Goal: Task Accomplishment & Management: Manage account settings

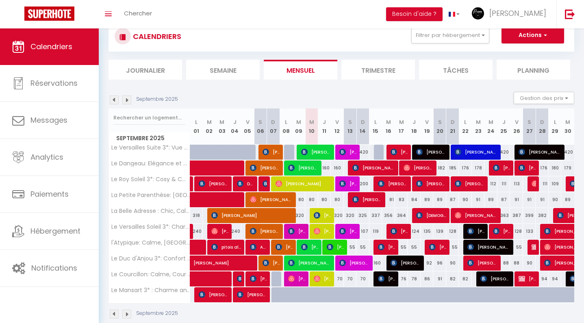
scroll to position [27, 0]
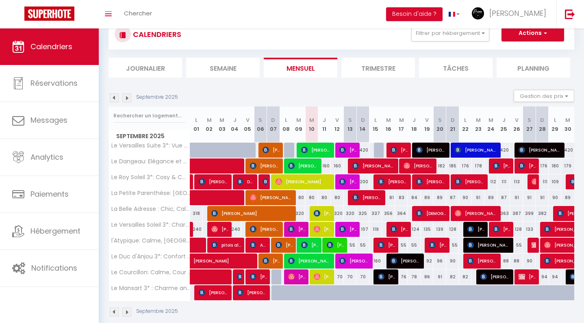
click at [128, 97] on img at bounding box center [126, 97] width 9 height 9
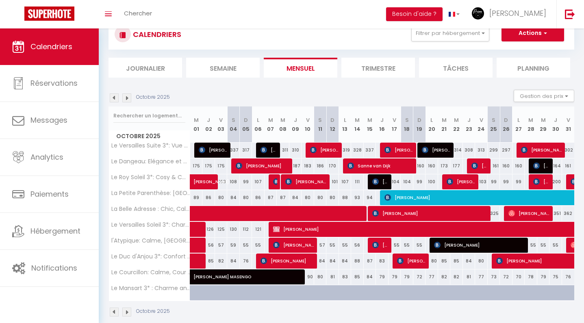
click at [113, 93] on img at bounding box center [114, 97] width 9 height 9
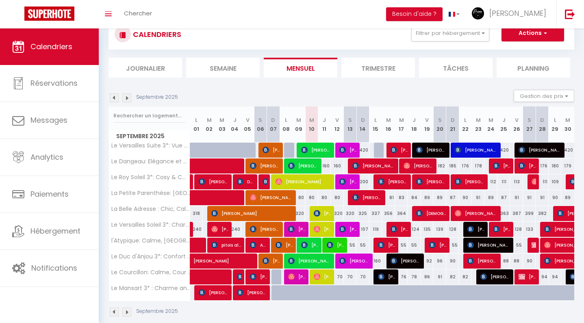
click at [125, 100] on img at bounding box center [126, 97] width 9 height 9
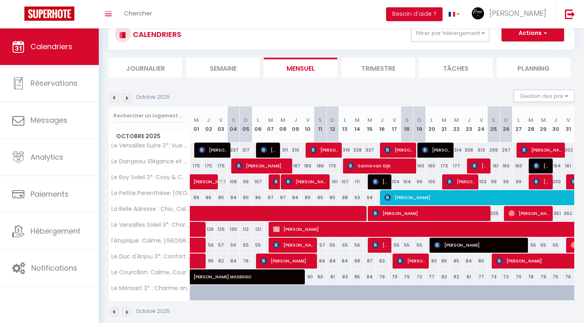
click at [224, 277] on span "[PERSON_NAME] MASENGO" at bounding box center [277, 272] width 168 height 15
select select "OK"
select select "0"
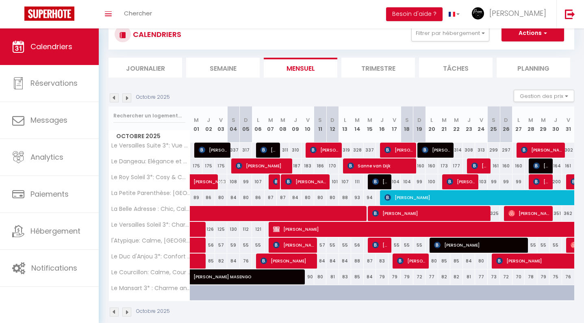
select select "1"
select select
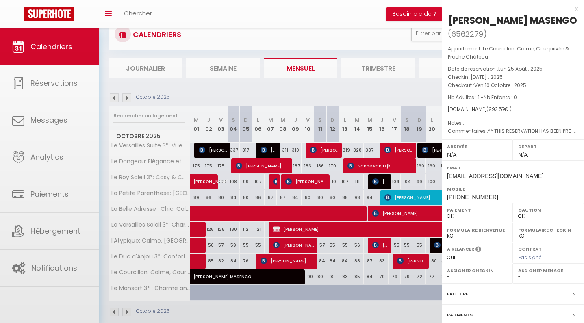
select select "49462"
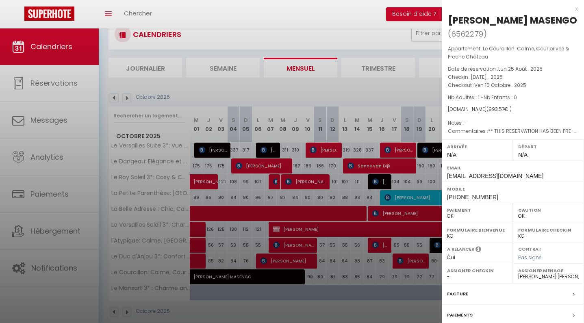
click at [337, 130] on div at bounding box center [292, 161] width 584 height 323
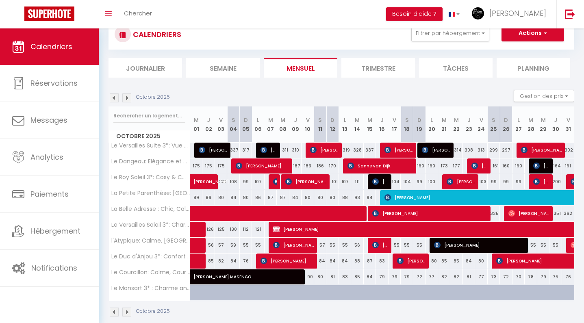
click at [128, 100] on img at bounding box center [126, 97] width 9 height 9
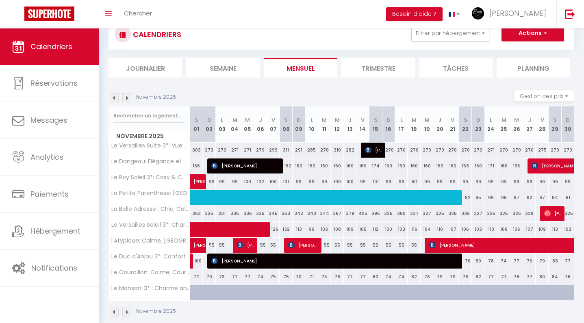
click at [128, 98] on img at bounding box center [126, 97] width 9 height 9
select select "0"
select select "49462"
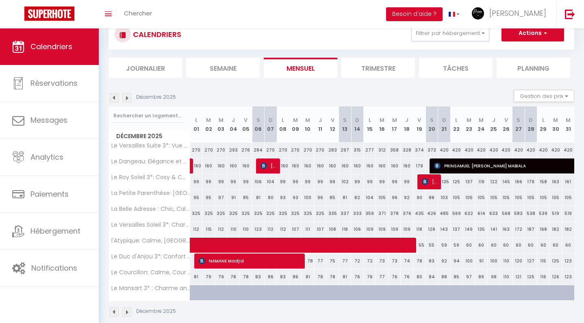
select select
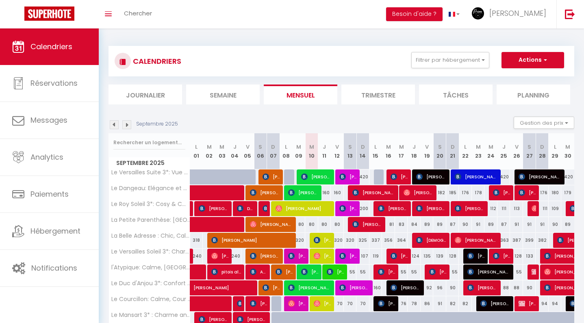
click at [315, 176] on span "[PERSON_NAME]" at bounding box center [316, 176] width 30 height 15
select select "OK"
select select "0"
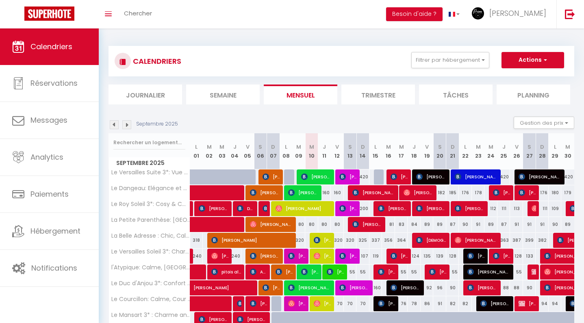
select select "1"
select select
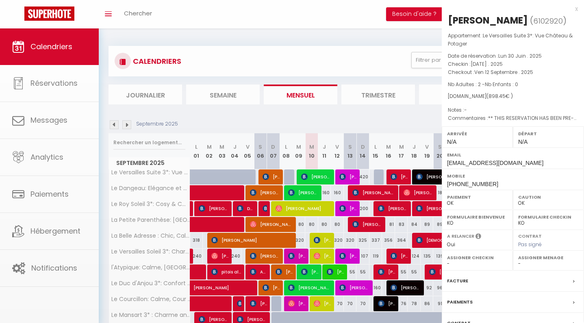
select select "32647"
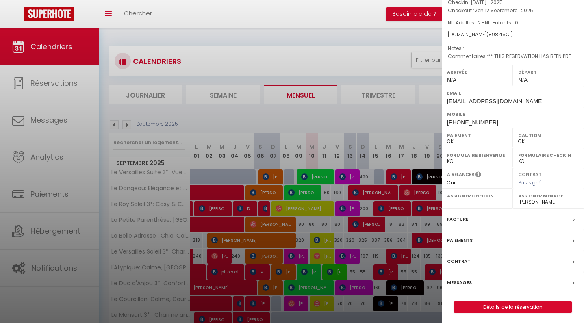
scroll to position [61, 0]
click at [461, 279] on label "Messages" at bounding box center [459, 283] width 25 height 9
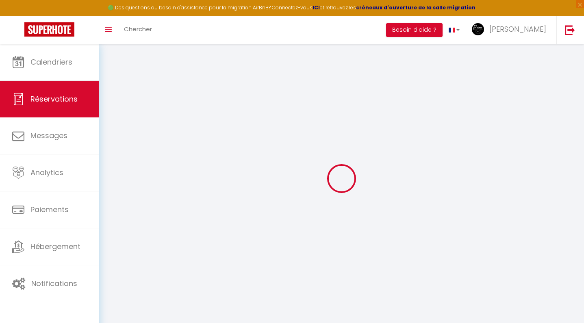
select select
checkbox input "false"
type Comment0 "** THIS RESERVATION HAS BEEN PRE-PAID ** Approximate time of arrival: between 1…"
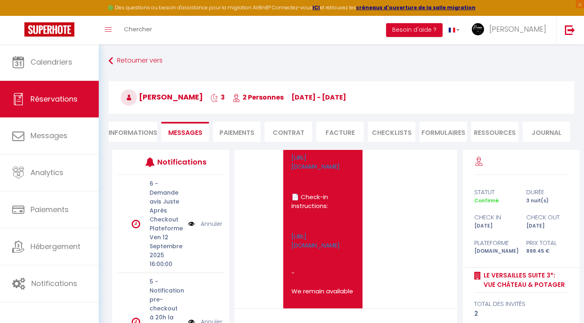
scroll to position [4440, 0]
click at [330, 231] on link "[URL][DOMAIN_NAME]" at bounding box center [315, 240] width 48 height 18
click at [61, 30] on img at bounding box center [49, 29] width 50 height 14
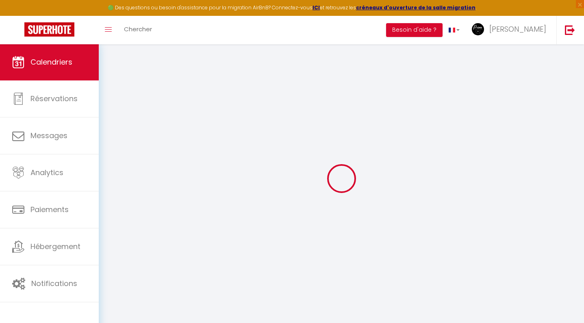
select select
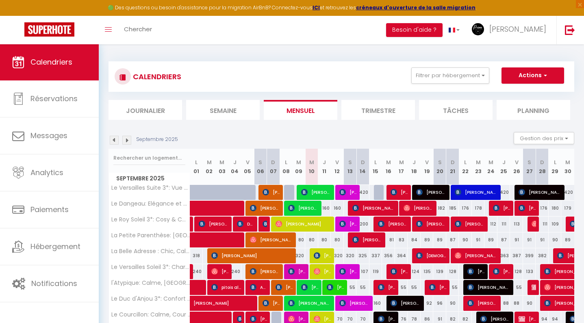
click at [314, 204] on span "[PERSON_NAME]" at bounding box center [303, 207] width 30 height 15
select select "OK"
select select "1"
select select "0"
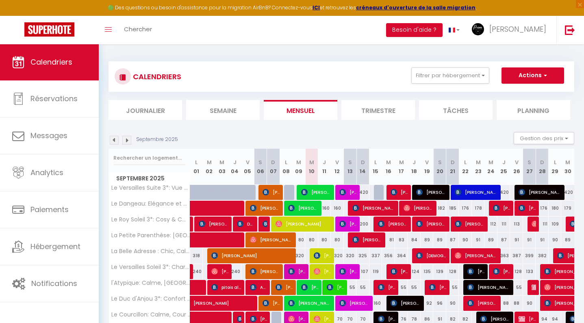
select select "1"
select select
select select "32647"
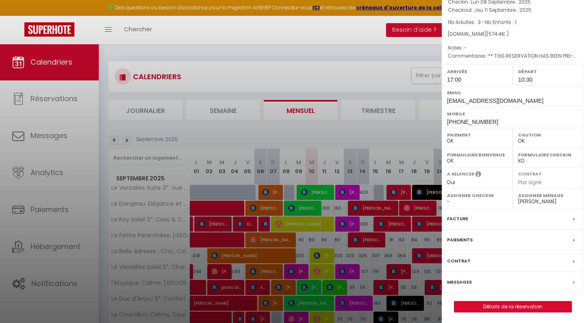
scroll to position [61, 0]
click at [464, 282] on label "Messages" at bounding box center [459, 283] width 25 height 9
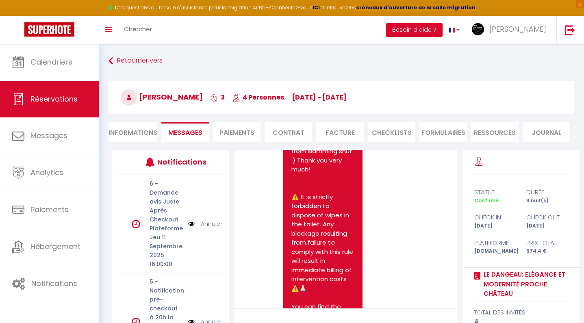
scroll to position [4711, 0]
click at [54, 25] on img at bounding box center [49, 29] width 50 height 14
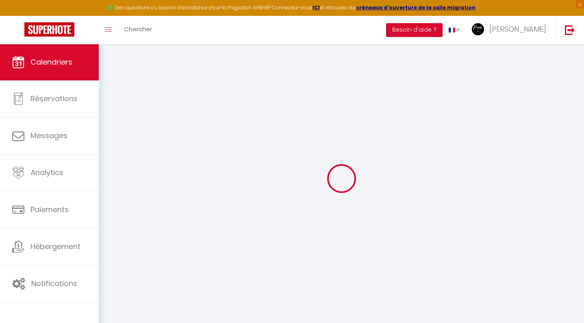
select select
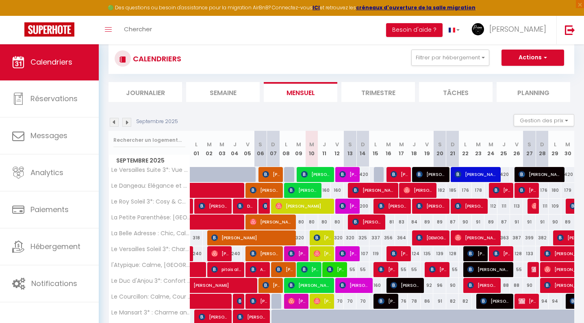
scroll to position [19, 0]
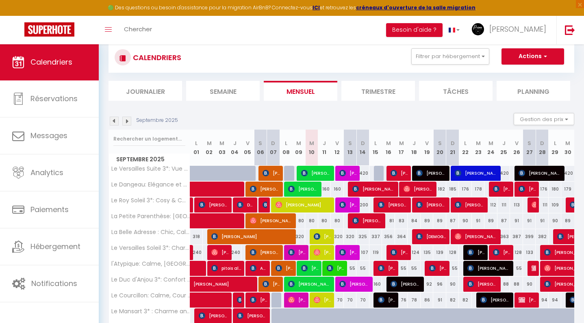
click at [320, 205] on span "[PERSON_NAME]" at bounding box center [303, 204] width 56 height 15
select select "OK"
select select "1"
select select "0"
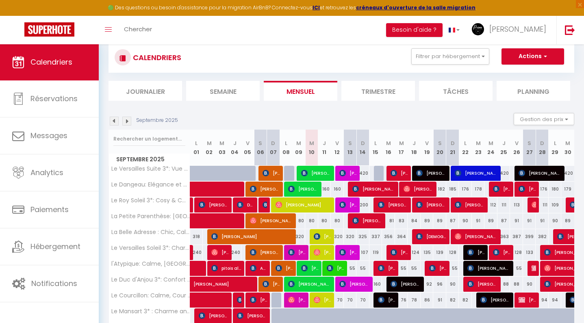
select select "1"
select select
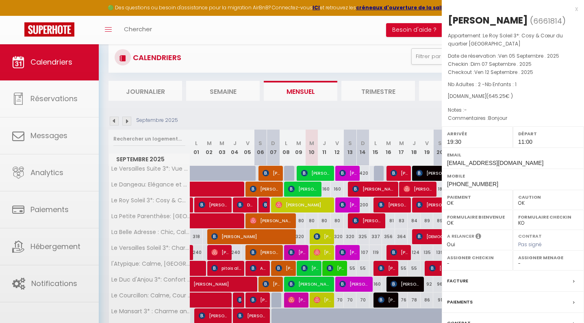
select select "32647"
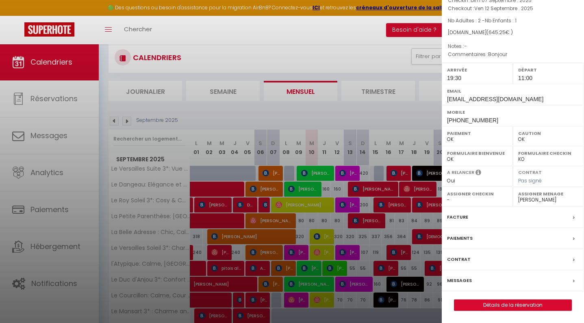
scroll to position [74, 0]
click at [464, 279] on label "Messages" at bounding box center [459, 280] width 25 height 9
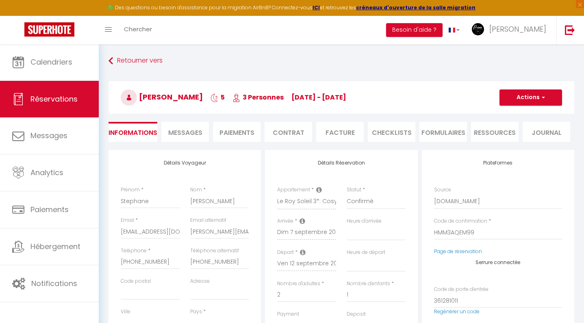
select select
checkbox input "false"
type textarea "Bonjour"
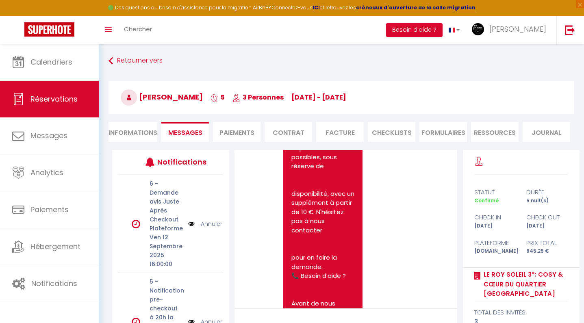
scroll to position [5846, 0]
click at [57, 31] on img at bounding box center [49, 29] width 50 height 14
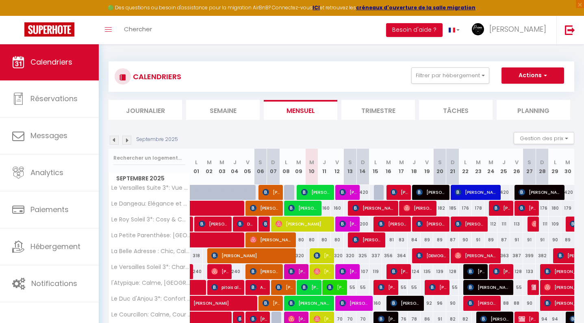
click at [262, 239] on span "[PERSON_NAME]" at bounding box center [271, 239] width 43 height 15
select select "OK"
select select "1"
select select "0"
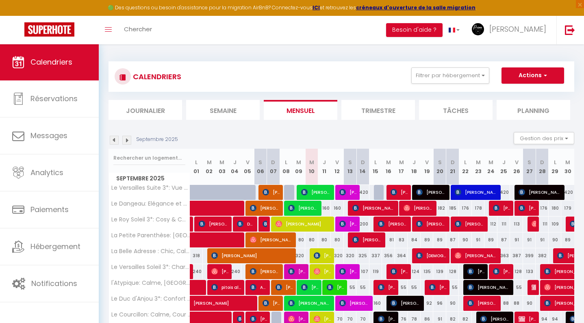
select select "1"
select select
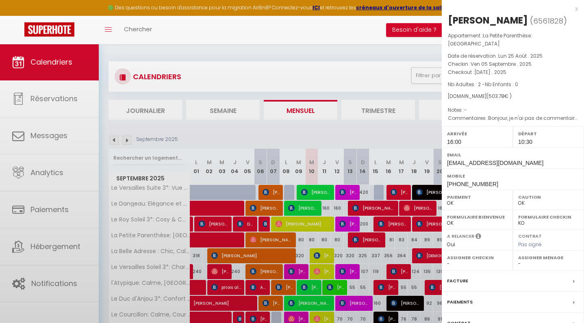
select select "32647"
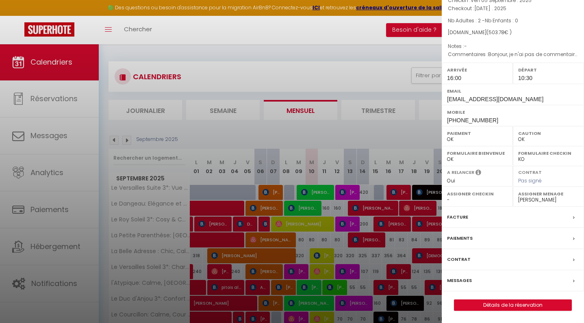
scroll to position [74, 0]
click at [458, 283] on label "Messages" at bounding box center [459, 280] width 25 height 9
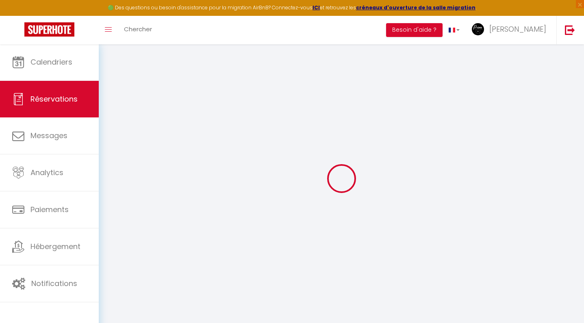
select select
checkbox input "false"
type textarea "Bonjour, je n'ai pas de commentaires en particulier. Je suis habitant a [GEOGRA…"
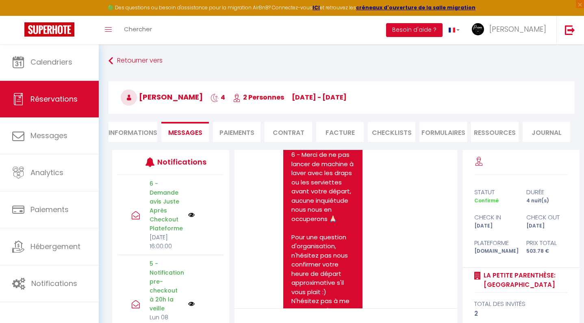
scroll to position [12913, 0]
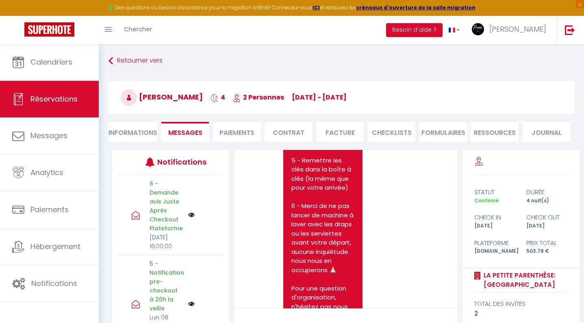
scroll to position [12752, 0]
click at [43, 33] on img at bounding box center [49, 29] width 50 height 14
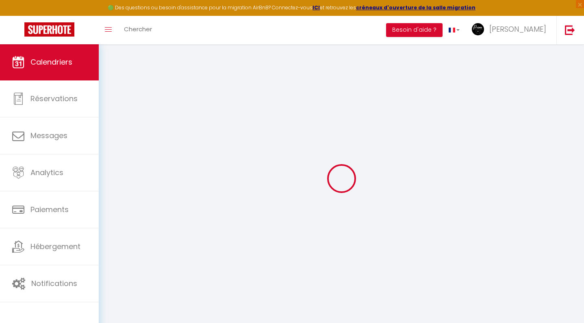
select select
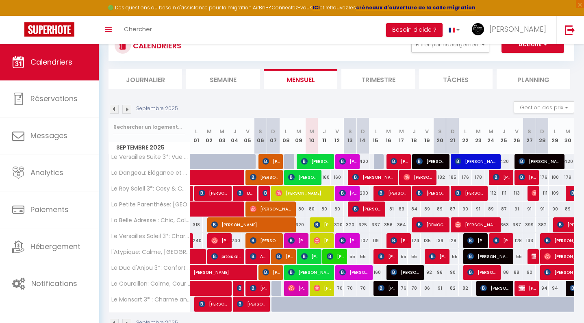
scroll to position [34, 0]
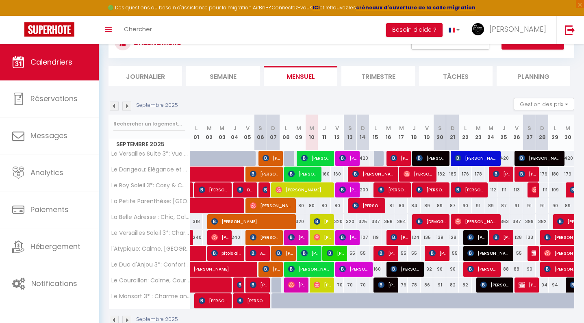
click at [275, 218] on span "[PERSON_NAME]" at bounding box center [252, 221] width 82 height 15
select select "OK"
select select "1"
select select "0"
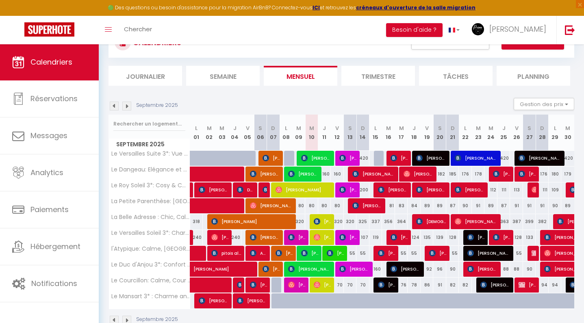
select select "1"
select select
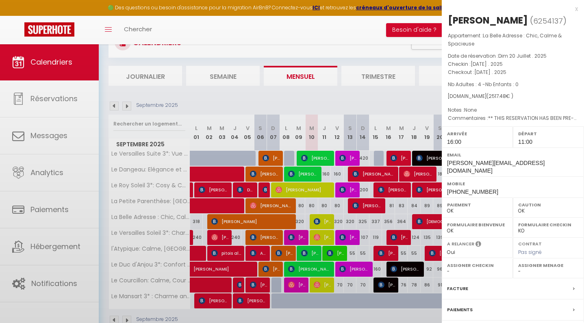
select select "32647"
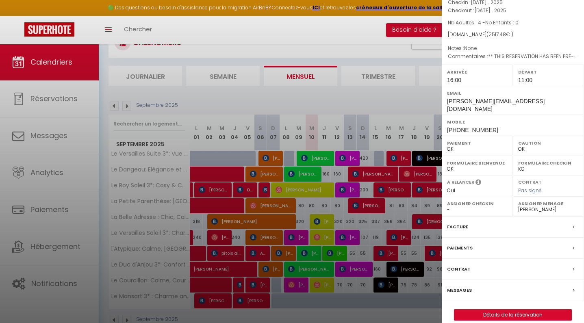
scroll to position [61, 0]
click at [465, 286] on label "Messages" at bounding box center [459, 290] width 25 height 9
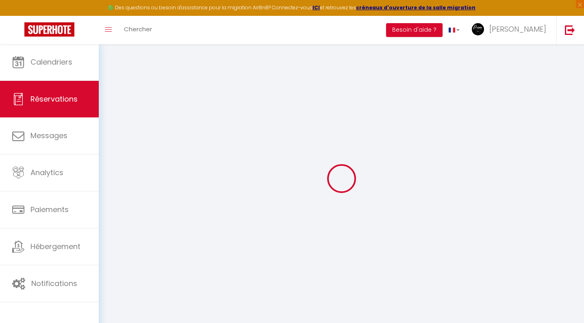
select select
checkbox input "false"
type textarea "** THIS RESERVATION HAS BEEN PRE-PAID ** Approximate time of arrival: between 1…"
type textarea "None"
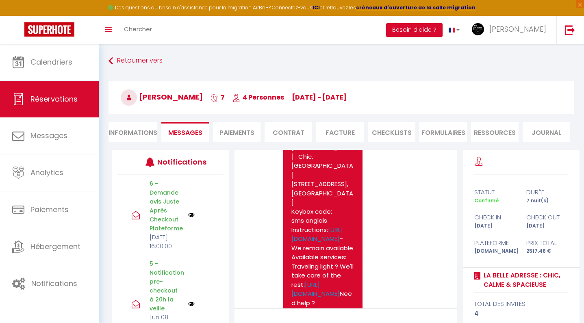
scroll to position [8996, 0]
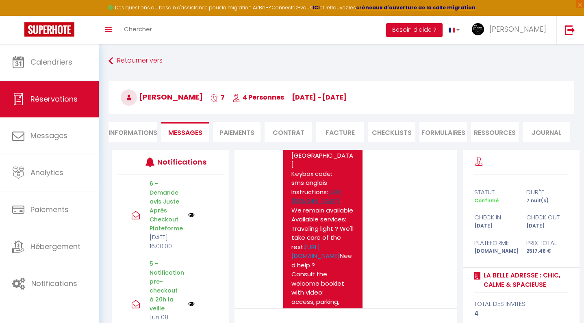
click at [314, 206] on link "[URL][DOMAIN_NAME]" at bounding box center [317, 197] width 52 height 18
click at [68, 31] on img at bounding box center [49, 29] width 50 height 14
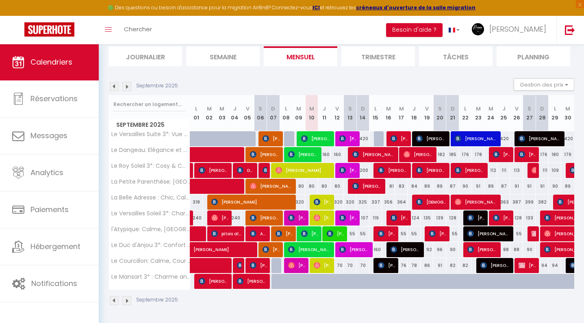
scroll to position [53, 0]
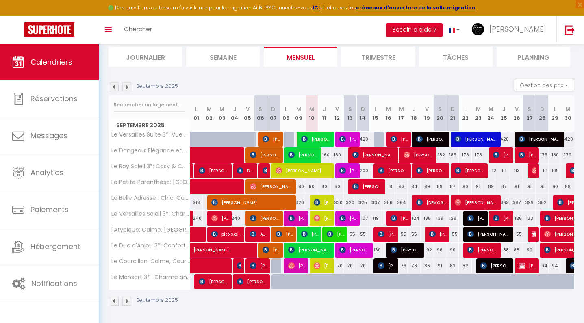
click at [317, 218] on img at bounding box center [317, 218] width 7 height 7
select select "OK"
select select "1"
select select "0"
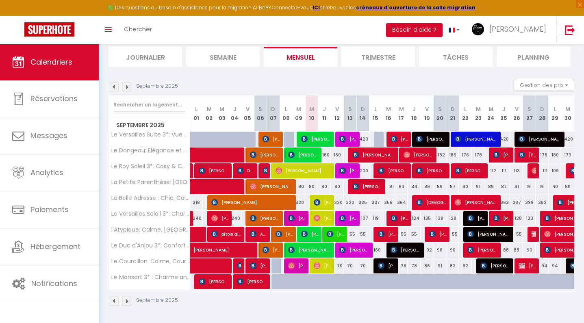
select select "1"
select select
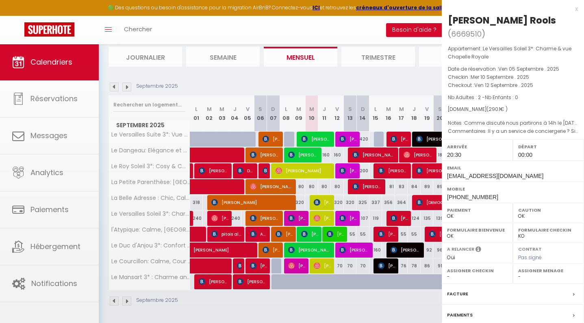
select select "49462"
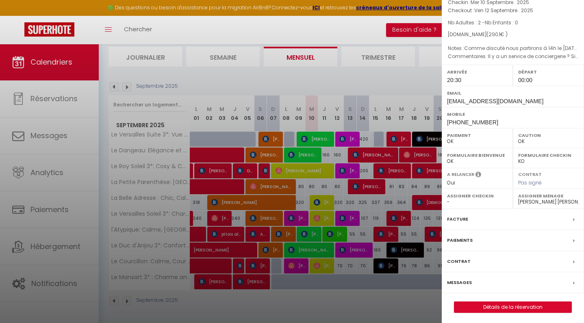
scroll to position [74, 0]
click at [462, 279] on label "Messages" at bounding box center [459, 283] width 25 height 9
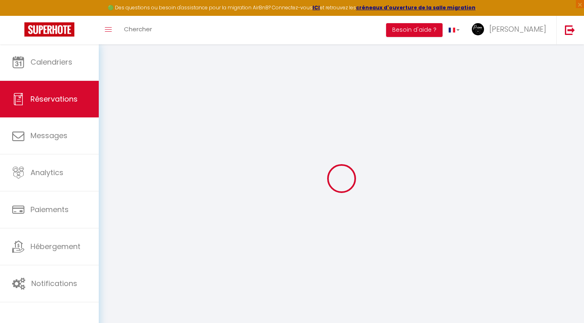
select select
checkbox input "false"
select select
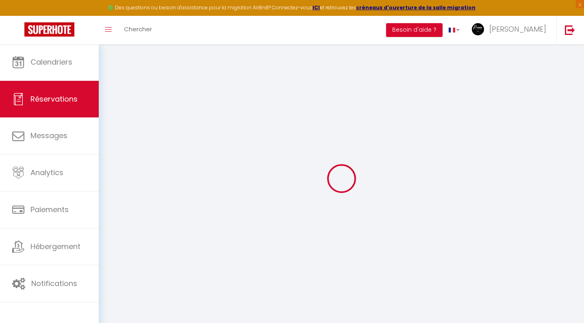
select select
checkbox input "false"
type textarea "Comme discuté nous partirons à 14h le [DATE] :) [GEOGRAPHIC_DATA]"
type textarea "Il y a un service de conciergerie ? Si oui comment faire ?"
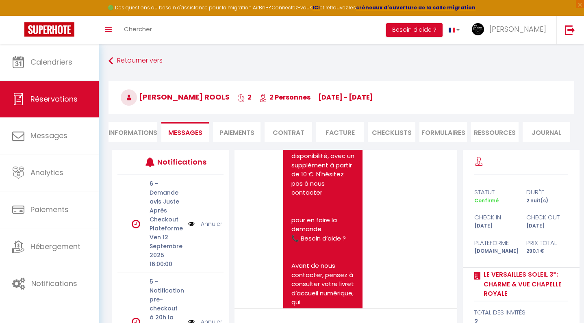
scroll to position [4373, 0]
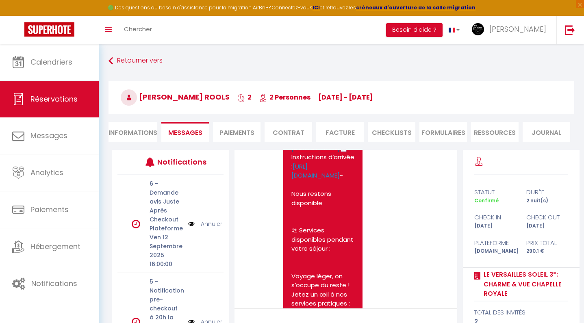
click at [323, 152] on link "[URL][DOMAIN_NAME]" at bounding box center [315, 143] width 48 height 18
click at [54, 33] on img at bounding box center [49, 29] width 50 height 14
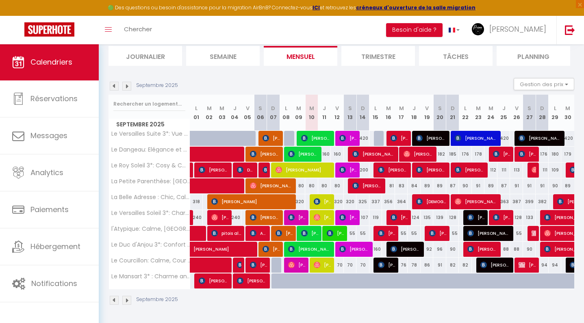
scroll to position [53, 0]
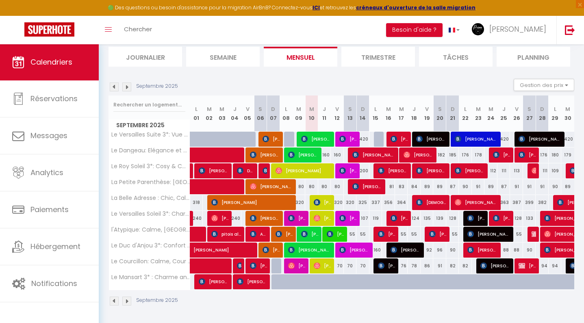
click at [312, 234] on span "[PERSON_NAME]" at bounding box center [309, 233] width 17 height 15
select select "OK"
select select "0"
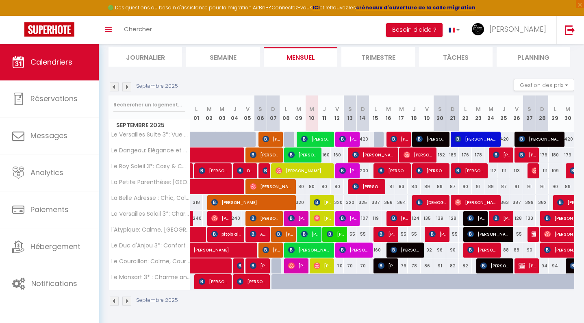
select select "1"
select select
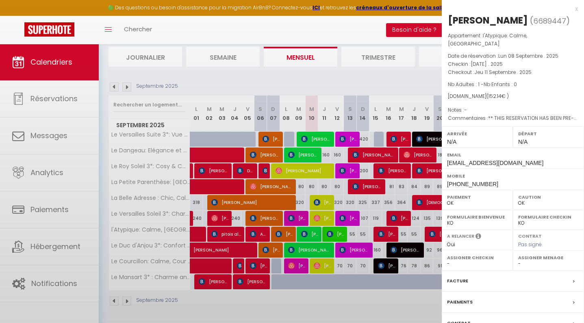
select select "49462"
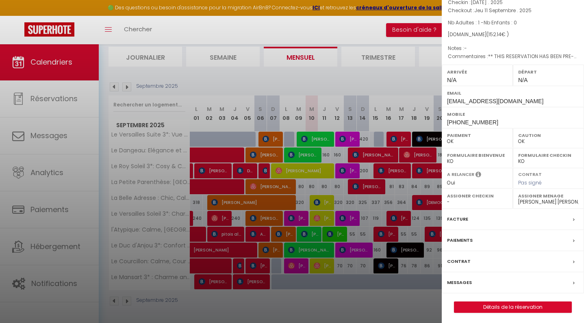
scroll to position [61, 0]
click at [475, 283] on div "Messages" at bounding box center [513, 283] width 142 height 21
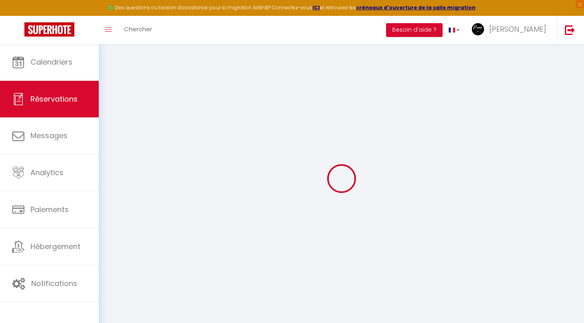
select select
checkbox input "false"
type textarea "** THIS RESERVATION HAS BEEN PRE-PAID ** BOOKING NOTE : Payment charge is EUR 2…"
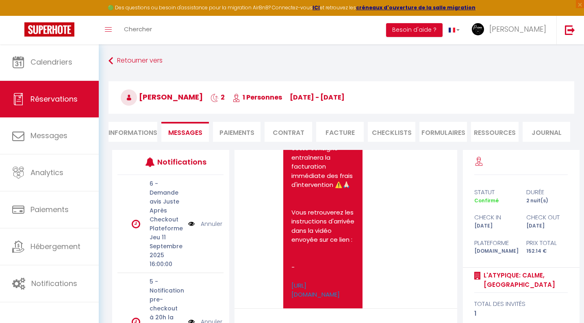
scroll to position [2269, 0]
click at [321, 281] on link "[URL][DOMAIN_NAME]" at bounding box center [315, 290] width 48 height 18
click at [61, 27] on img at bounding box center [49, 29] width 50 height 14
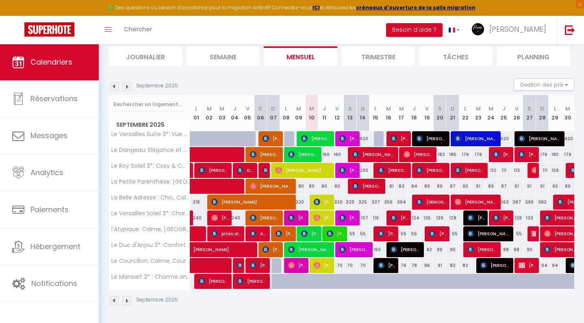
scroll to position [53, 0]
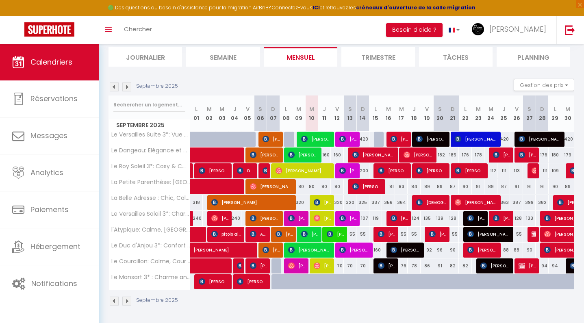
click at [314, 250] on span "[PERSON_NAME]" at bounding box center [309, 249] width 43 height 15
select select "OK"
select select "1"
select select "0"
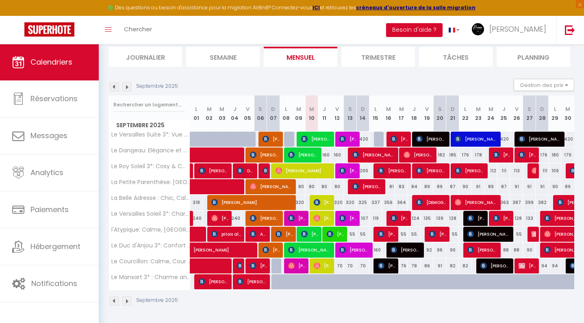
select select "1"
select select
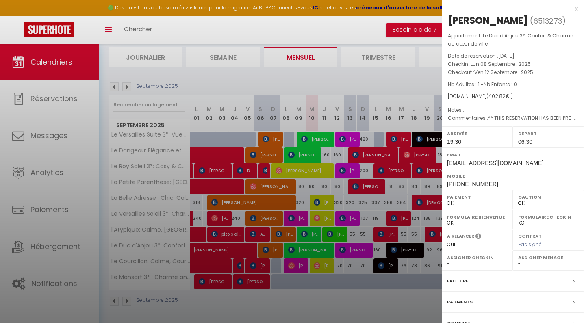
select select "49462"
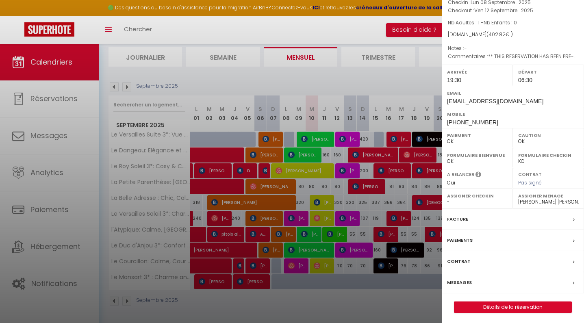
scroll to position [61, 0]
click at [458, 282] on label "Messages" at bounding box center [459, 283] width 25 height 9
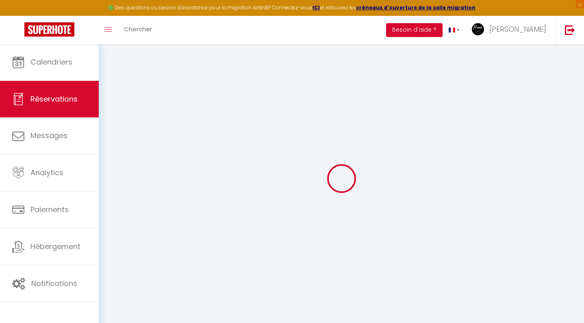
select select
checkbox input "false"
select select
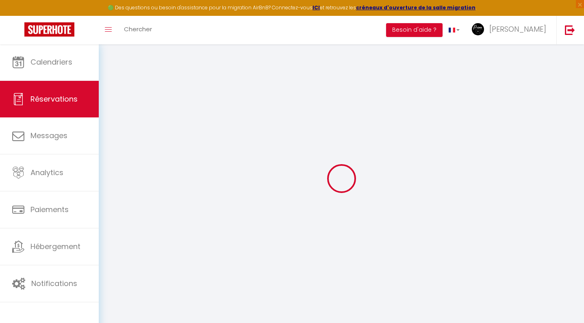
checkbox input "false"
type textarea "** THIS RESERVATION HAS BEEN PRE-PAID ** Je voyage pour affaires et il est poss…"
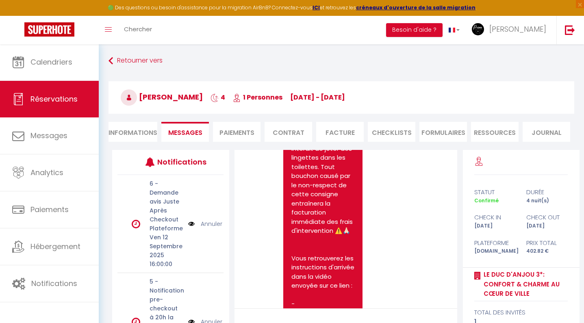
scroll to position [5056, 0]
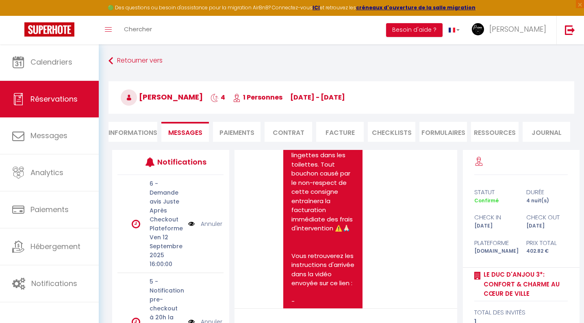
click at [310, 315] on link "[URL][DOMAIN_NAME]" at bounding box center [315, 324] width 48 height 18
click at [41, 34] on img at bounding box center [49, 29] width 50 height 14
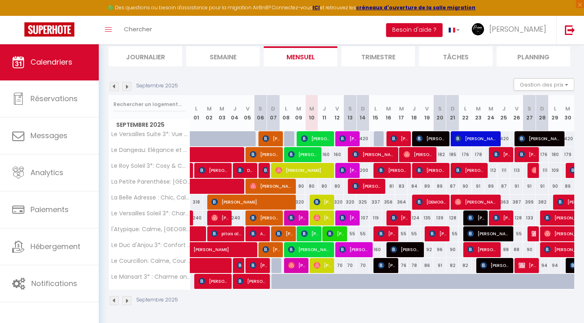
scroll to position [53, 0]
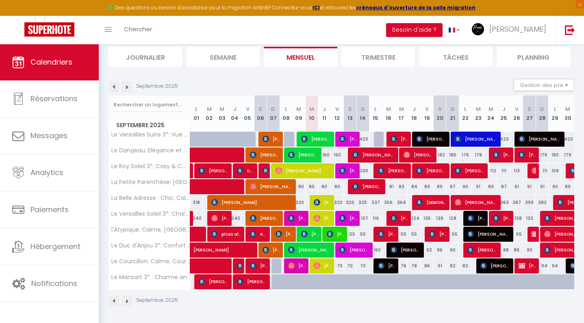
click at [314, 265] on img at bounding box center [317, 265] width 7 height 7
select select "OK"
select select "1"
select select "0"
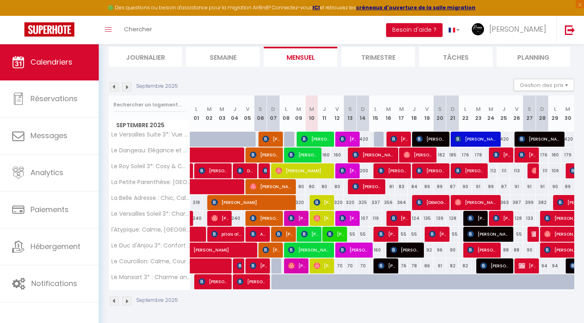
select select "1"
select select
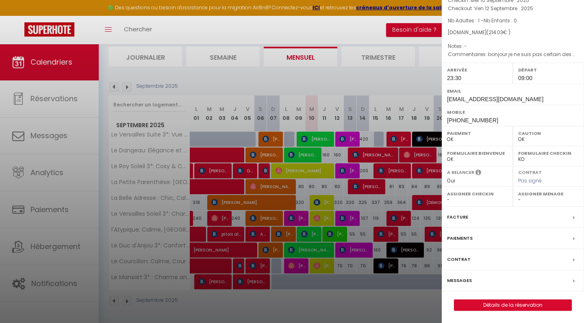
scroll to position [74, 0]
click at [456, 282] on label "Messages" at bounding box center [459, 280] width 25 height 9
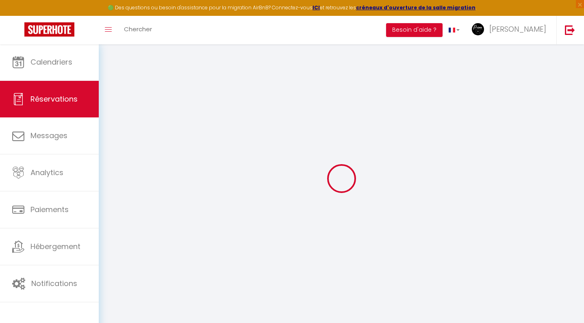
select select
checkbox input "false"
select select
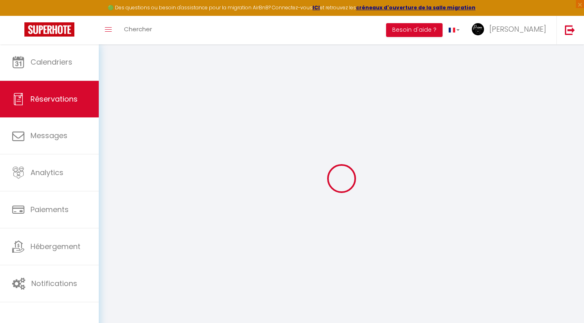
select select
checkbox input "false"
type textarea "bonjour je ne suis pas certain des heures avec la grande grève du [DATE]. Je se…"
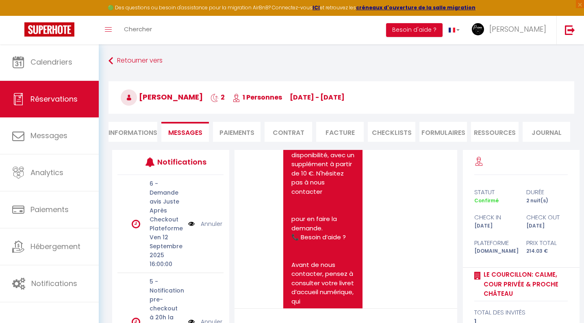
scroll to position [3538, 0]
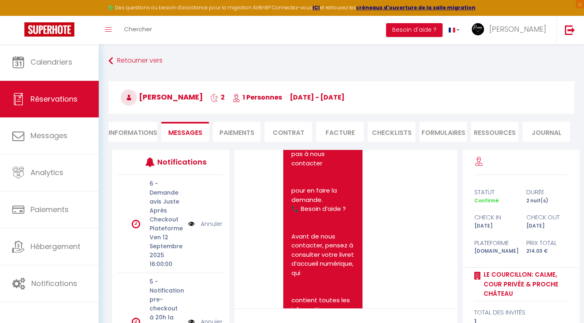
click at [321, 58] on link "[URL][DOMAIN_NAME]" at bounding box center [315, 49] width 48 height 18
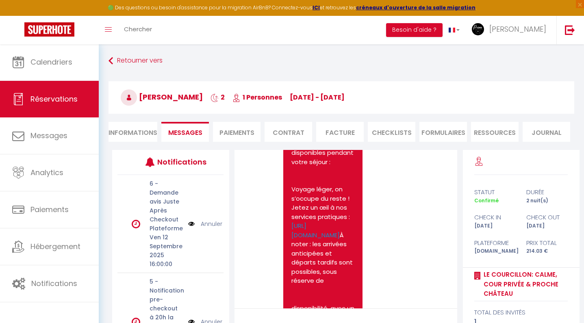
scroll to position [3356, 0]
click at [323, 94] on link "[URL][DOMAIN_NAME]" at bounding box center [315, 85] width 48 height 18
click at [64, 24] on img at bounding box center [49, 29] width 50 height 14
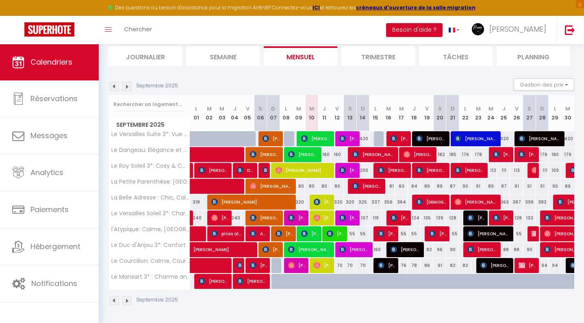
scroll to position [53, 0]
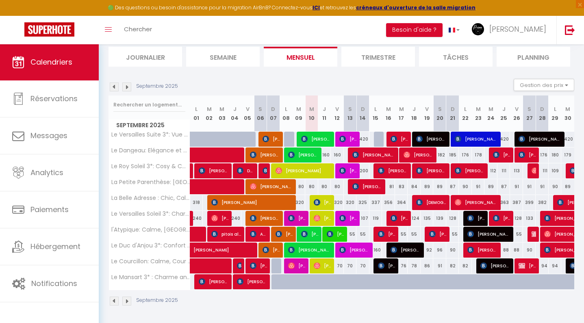
click at [242, 285] on span "[PERSON_NAME]" at bounding box center [252, 281] width 30 height 15
select select "OK"
select select "0"
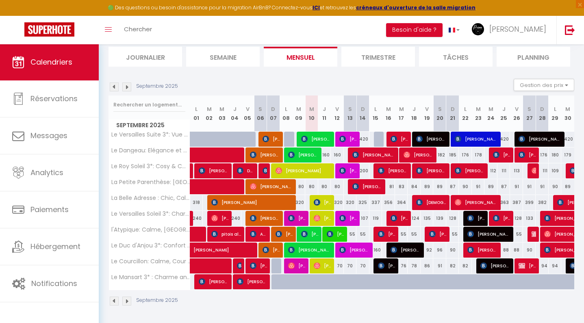
select select "1"
select select
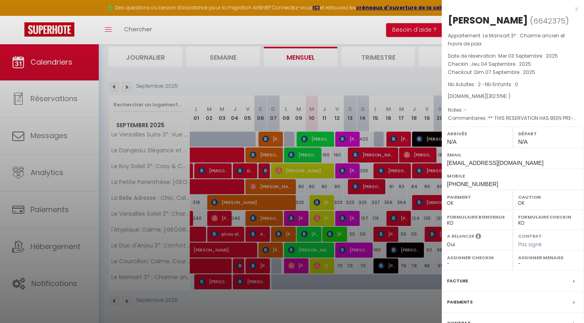
select select "49462"
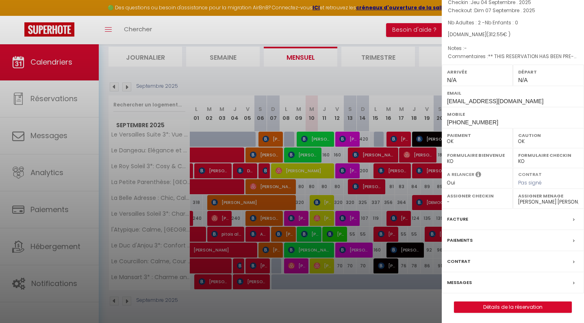
scroll to position [61, 0]
click at [462, 279] on label "Messages" at bounding box center [459, 283] width 25 height 9
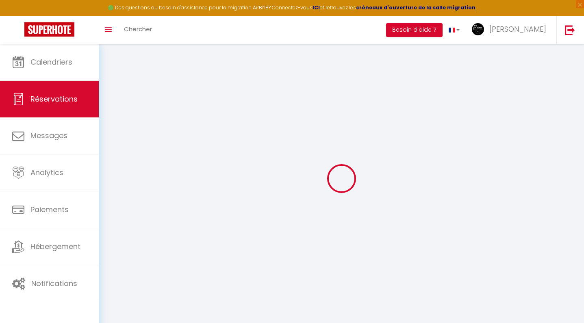
select select
checkbox input "false"
select select
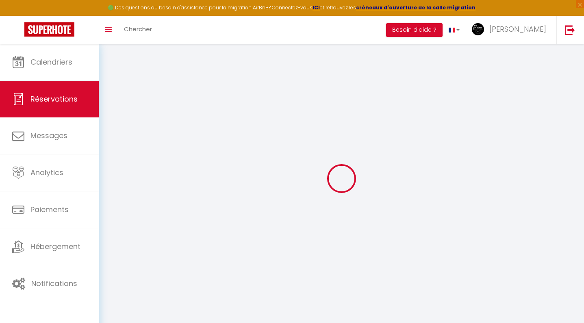
checkbox input "false"
type comment1 "** THIS RESERVATION HAS BEEN PRE-PAID ** BOOKING NOTE : Payment charge is EUR 4…"
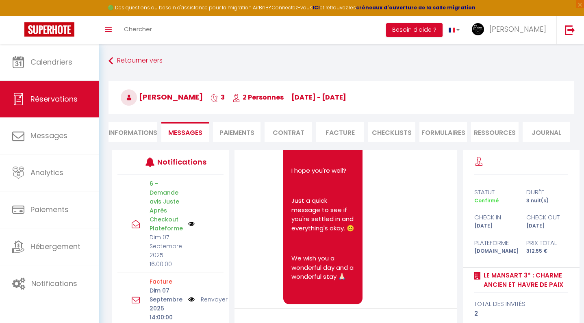
scroll to position [3469, 0]
